Goal: Task Accomplishment & Management: Complete application form

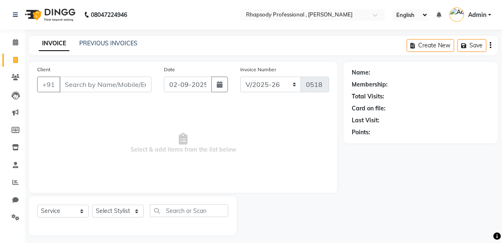
select select "8581"
select select "service"
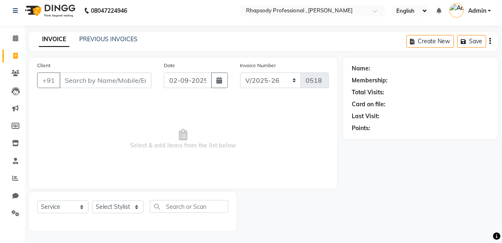
scroll to position [4, 0]
click at [113, 83] on input "Client" at bounding box center [105, 81] width 92 height 16
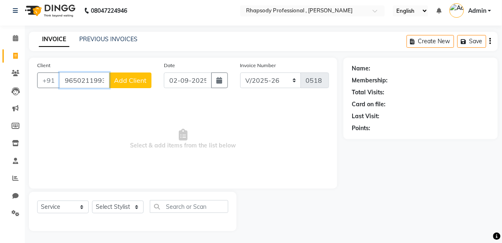
type input "9650211993"
click at [130, 83] on span "Add Client" at bounding box center [130, 80] width 33 height 8
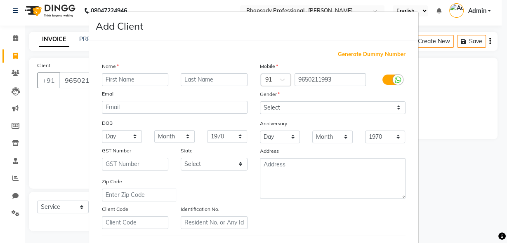
click at [126, 83] on input "text" at bounding box center [135, 79] width 67 height 13
type input "Sanya"
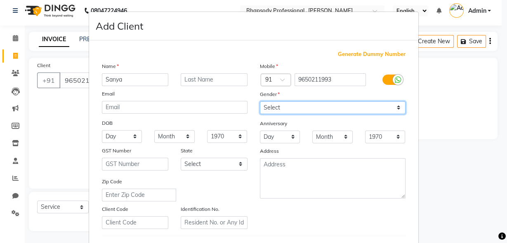
click at [396, 108] on select "Select [DEMOGRAPHIC_DATA] [DEMOGRAPHIC_DATA] Other Prefer Not To Say" at bounding box center [333, 107] width 146 height 13
select select "[DEMOGRAPHIC_DATA]"
click at [260, 101] on select "Select [DEMOGRAPHIC_DATA] [DEMOGRAPHIC_DATA] Other Prefer Not To Say" at bounding box center [333, 107] width 146 height 13
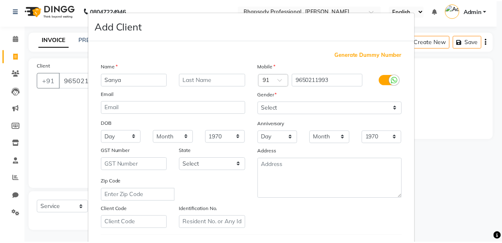
scroll to position [135, 0]
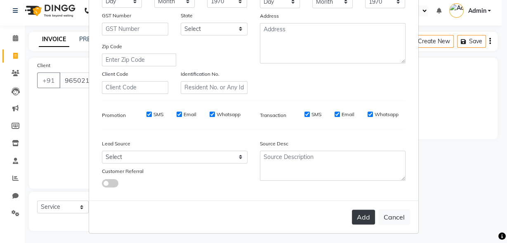
click at [356, 216] on button "Add" at bounding box center [363, 217] width 23 height 15
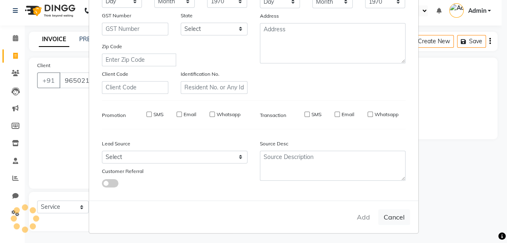
select select
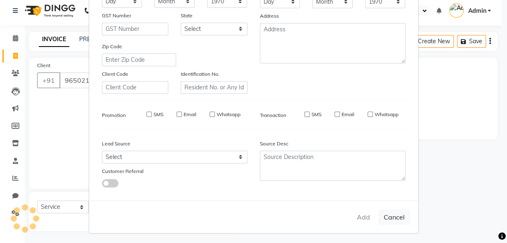
select select
checkbox input "false"
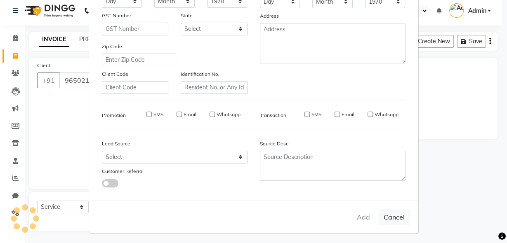
checkbox input "false"
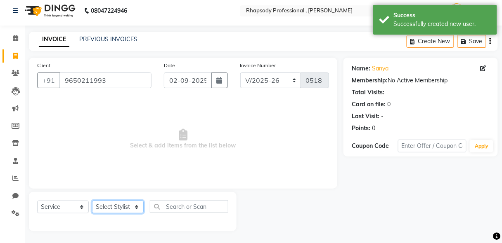
click at [103, 205] on select "Select Stylist [PERSON_NAME] [PERSON_NAME] Manager [PERSON_NAME] [PERSON_NAME] …" at bounding box center [118, 207] width 52 height 13
select select "85668"
click at [92, 201] on select "Select Stylist [PERSON_NAME] [PERSON_NAME] Manager [PERSON_NAME] [PERSON_NAME] …" at bounding box center [118, 207] width 52 height 13
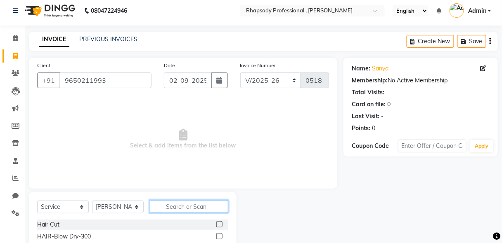
click at [191, 208] on input "text" at bounding box center [189, 206] width 78 height 13
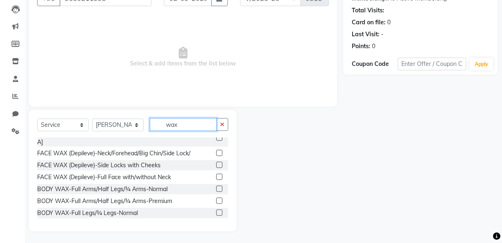
scroll to position [72, 0]
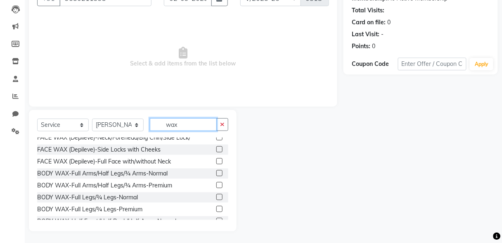
type input "wax"
click at [216, 158] on label at bounding box center [219, 161] width 6 height 6
click at [216, 159] on input "checkbox" at bounding box center [218, 161] width 5 height 5
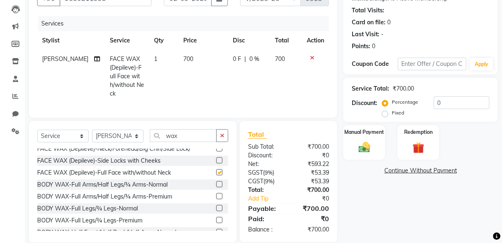
checkbox input "false"
click at [224, 133] on icon "button" at bounding box center [222, 136] width 5 height 6
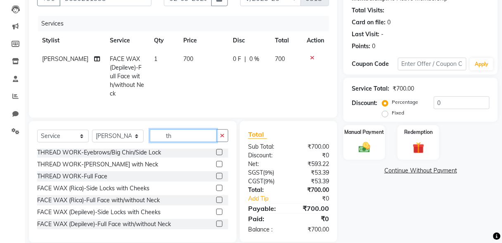
scroll to position [25, 0]
type input "th"
click at [216, 150] on label at bounding box center [219, 153] width 6 height 6
click at [216, 151] on input "checkbox" at bounding box center [218, 153] width 5 height 5
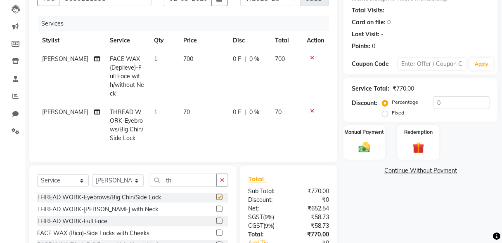
checkbox input "false"
click at [366, 152] on img at bounding box center [363, 148] width 19 height 14
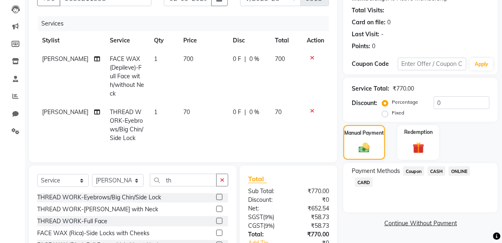
click at [434, 172] on span "CASH" at bounding box center [436, 171] width 18 height 9
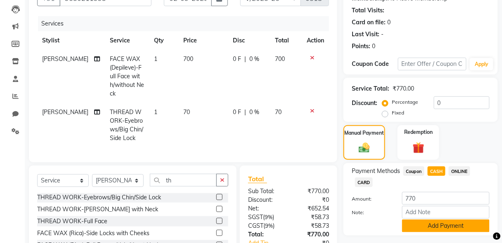
click at [477, 229] on button "Add Payment" at bounding box center [445, 226] width 87 height 13
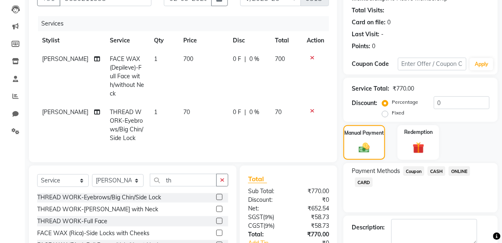
scroll to position [167, 0]
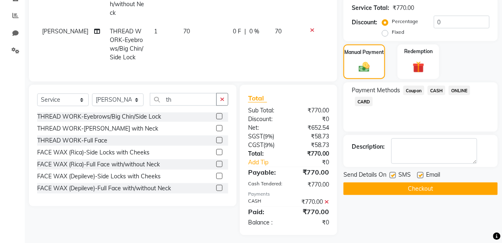
click at [436, 190] on button "Checkout" at bounding box center [420, 189] width 154 height 13
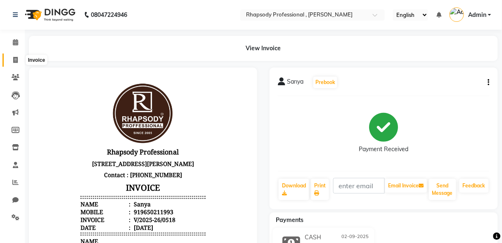
click at [14, 61] on icon at bounding box center [15, 60] width 5 height 6
select select "service"
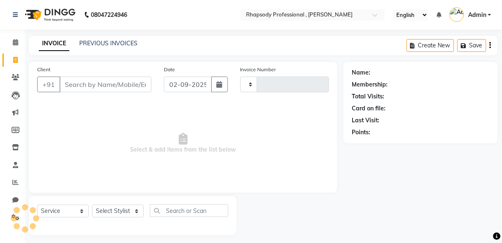
scroll to position [4, 0]
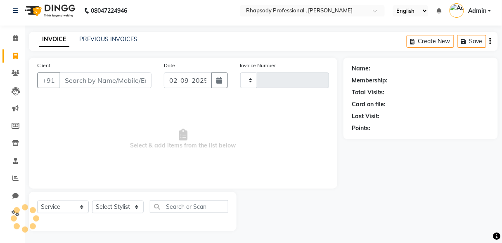
type input "0519"
select select "8581"
type input "o"
